Goal: Check status: Check status

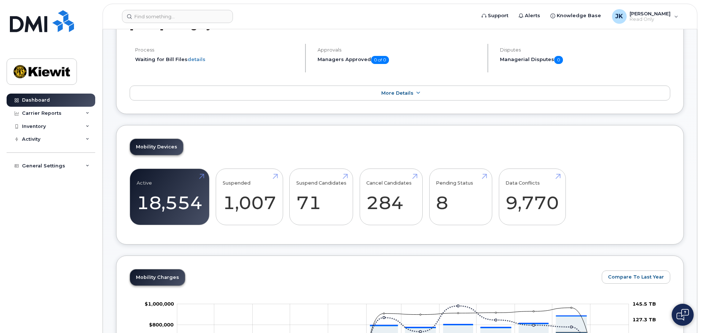
scroll to position [256, 0]
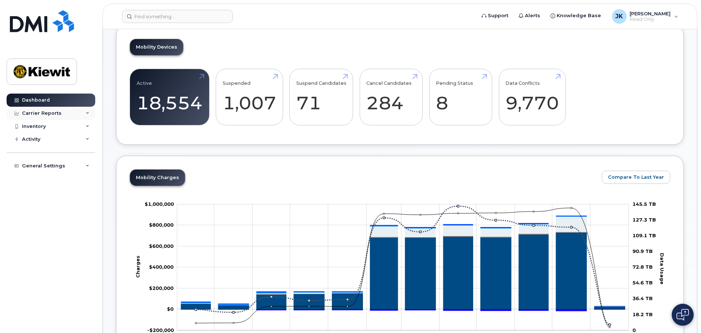
click at [54, 111] on div "Carrier Reports" at bounding box center [42, 114] width 40 height 6
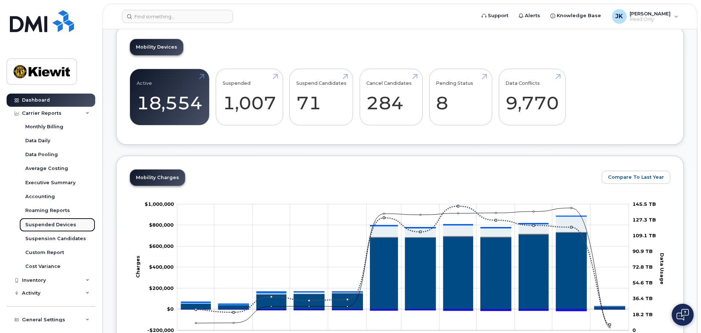
click at [57, 228] on div "Suspended Devices" at bounding box center [50, 225] width 51 height 7
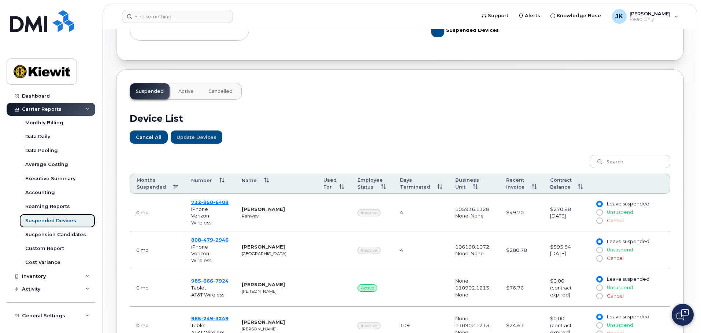
scroll to position [220, 0]
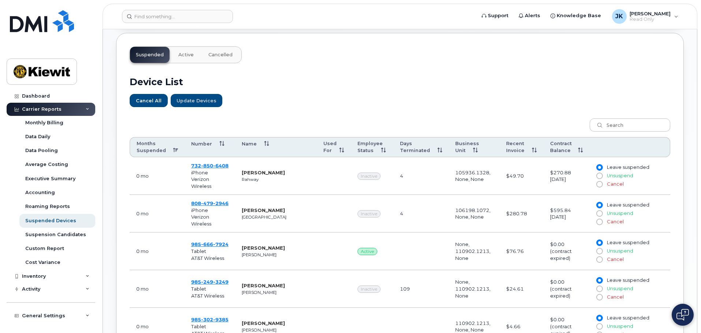
click at [199, 143] on th "Number" at bounding box center [209, 147] width 51 height 20
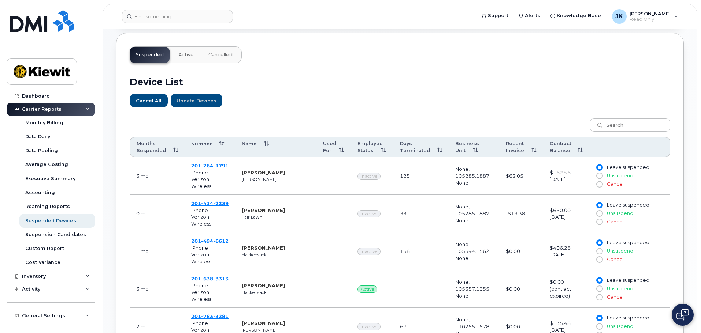
click at [219, 144] on th "Number" at bounding box center [209, 147] width 51 height 20
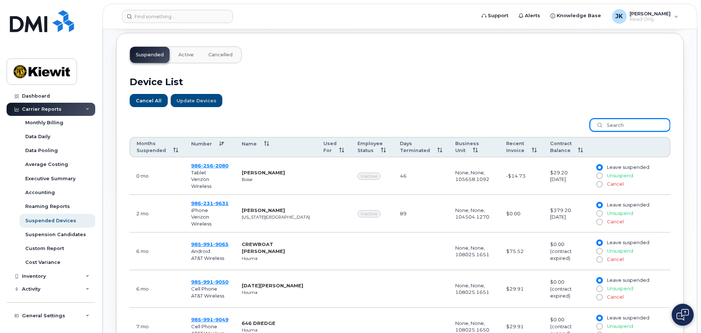
click at [640, 124] on input "search" at bounding box center [629, 125] width 81 height 13
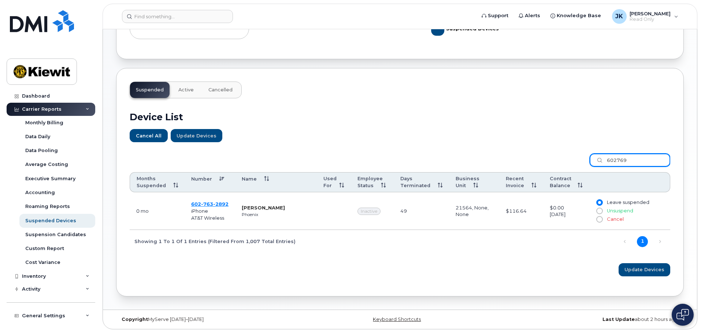
scroll to position [180, 0]
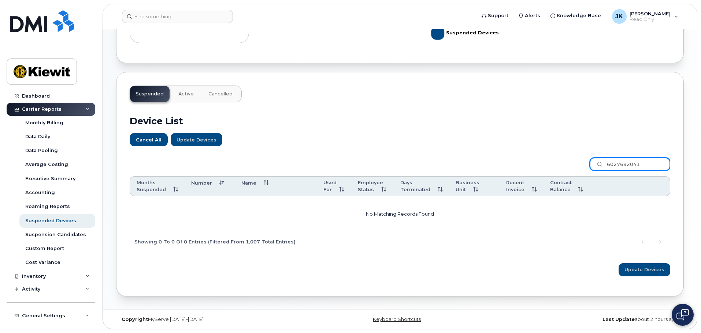
click at [616, 164] on input "6027692041" at bounding box center [629, 164] width 81 height 13
click at [628, 166] on input "602-7692041" at bounding box center [629, 164] width 81 height 13
type input "[PHONE_NUMBER]"
click at [658, 166] on input "[PHONE_NUMBER]" at bounding box center [629, 164] width 81 height 13
click at [220, 142] on div "Cancel All Update Devices" at bounding box center [400, 139] width 540 height 13
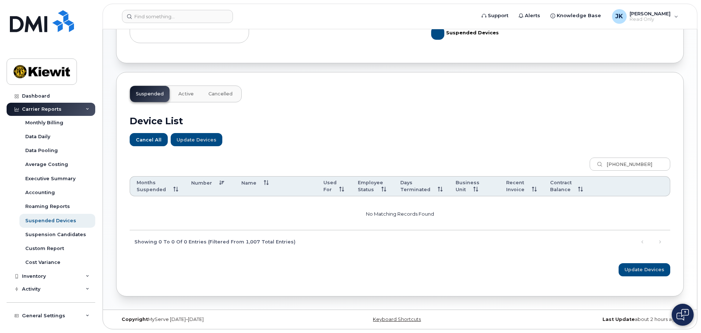
click at [226, 94] on span "Cancelled" at bounding box center [220, 94] width 24 height 6
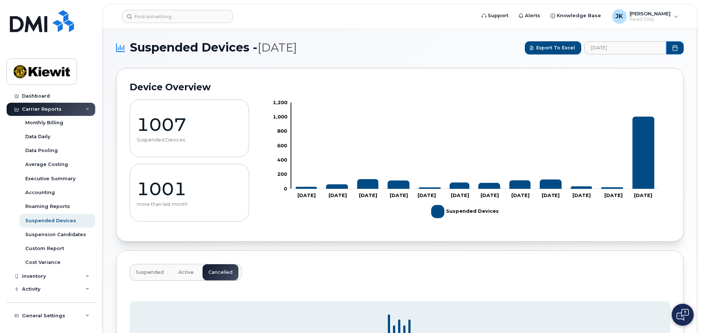
scroll to position [0, 0]
